Goal: Navigation & Orientation: Find specific page/section

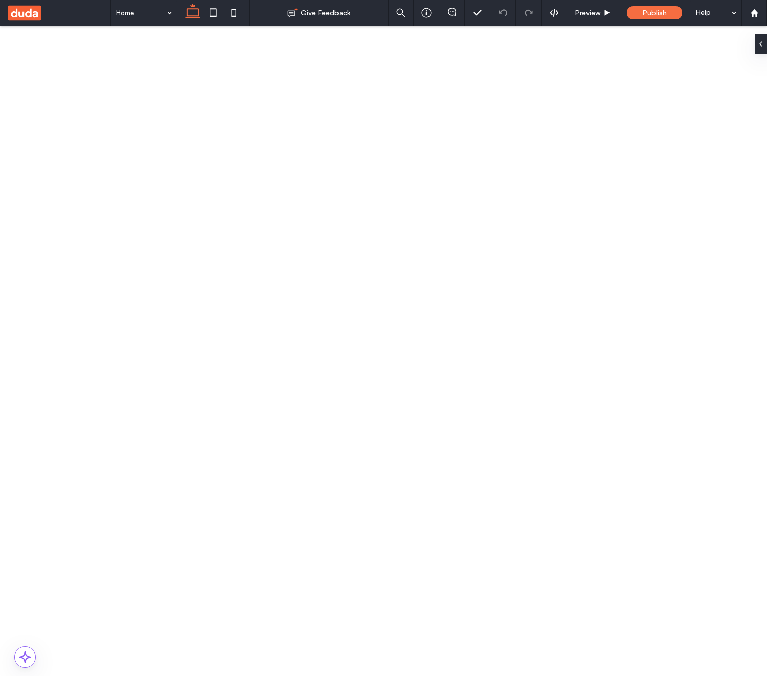
click at [31, 13] on use at bounding box center [25, 12] width 34 height 15
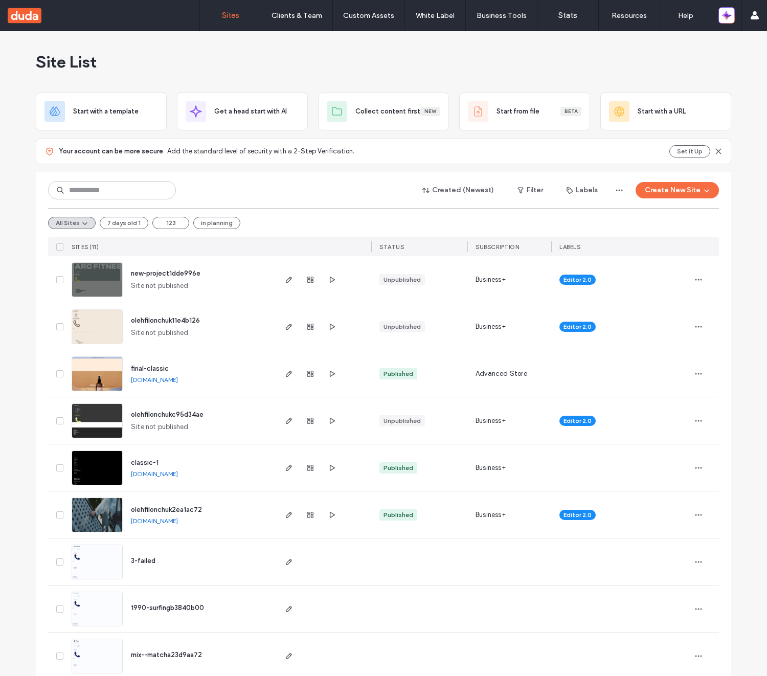
click at [168, 275] on span "new-project1dde996e" at bounding box center [166, 274] width 70 height 8
click at [727, 13] on icon "button" at bounding box center [729, 13] width 5 height 5
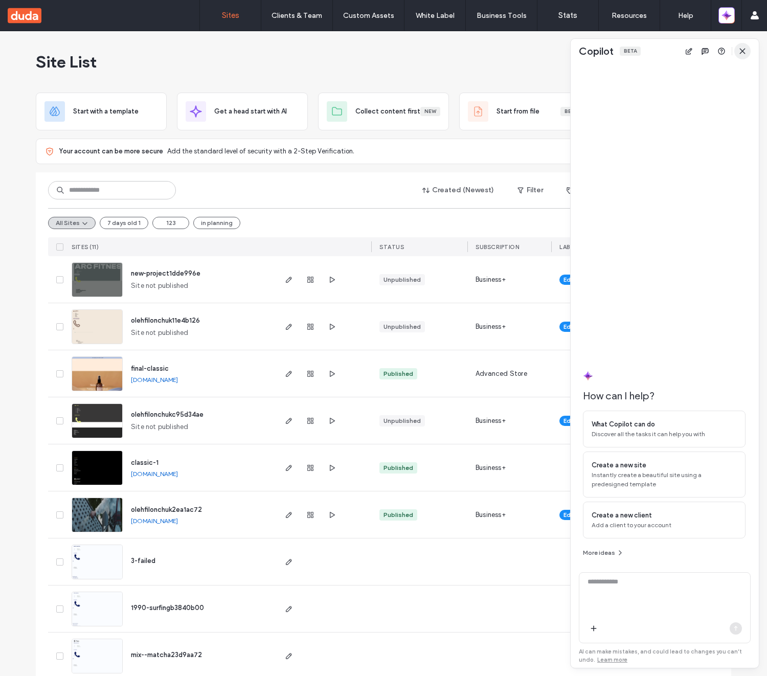
click at [745, 46] on span "button" at bounding box center [743, 51] width 16 height 16
